Goal: Entertainment & Leisure: Consume media (video, audio)

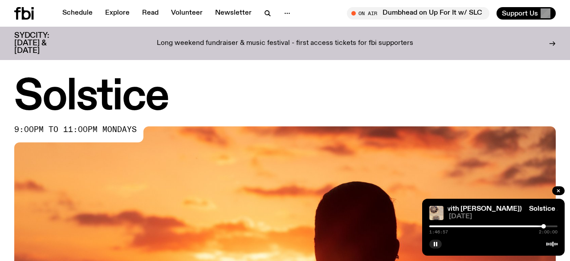
scroll to position [360, 0]
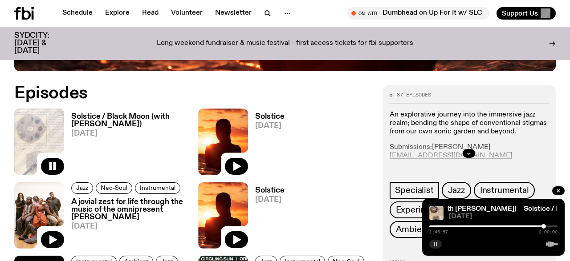
click at [434, 243] on rect "button" at bounding box center [434, 244] width 1 height 4
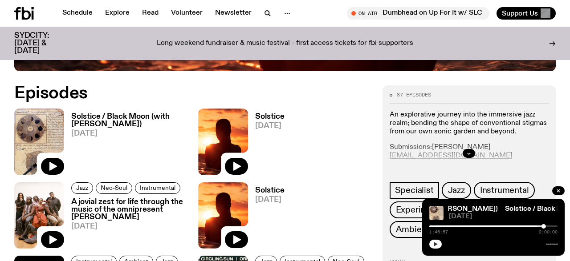
click at [431, 246] on button "button" at bounding box center [435, 244] width 12 height 9
click at [54, 211] on img at bounding box center [39, 215] width 50 height 66
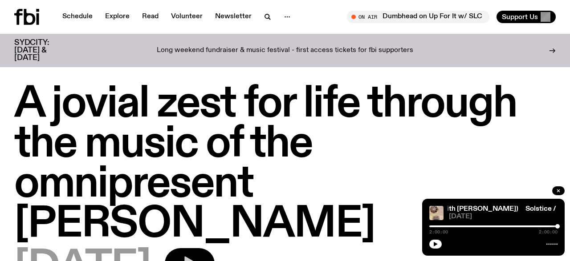
click at [199, 255] on icon "button" at bounding box center [190, 264] width 18 height 18
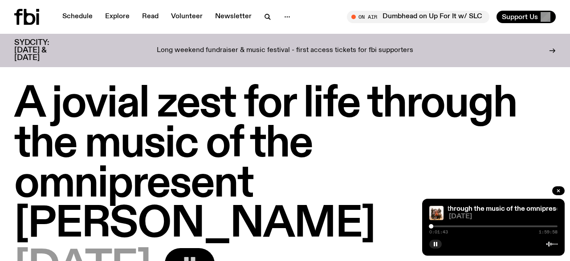
click at [511, 166] on h1 "A jovial zest for life through the music of the omnipresent [PERSON_NAME]" at bounding box center [284, 165] width 541 height 160
click at [438, 243] on icon "button" at bounding box center [435, 244] width 5 height 5
click at [435, 244] on icon "button" at bounding box center [436, 244] width 4 height 4
click at [436, 242] on icon "button" at bounding box center [435, 244] width 5 height 5
click at [506, 165] on h1 "A jovial zest for life through the music of the omnipresent [PERSON_NAME]" at bounding box center [284, 165] width 541 height 160
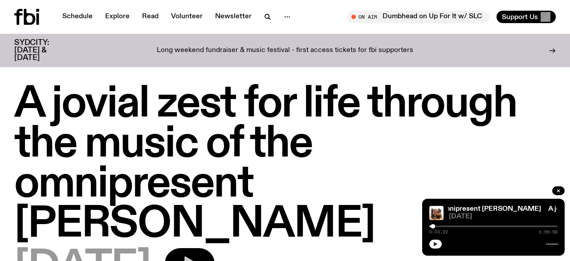
click at [438, 243] on button "button" at bounding box center [435, 244] width 12 height 9
click at [440, 239] on div at bounding box center [493, 243] width 128 height 11
click at [438, 243] on icon "button" at bounding box center [435, 244] width 5 height 5
